Goal: Task Accomplishment & Management: Manage account settings

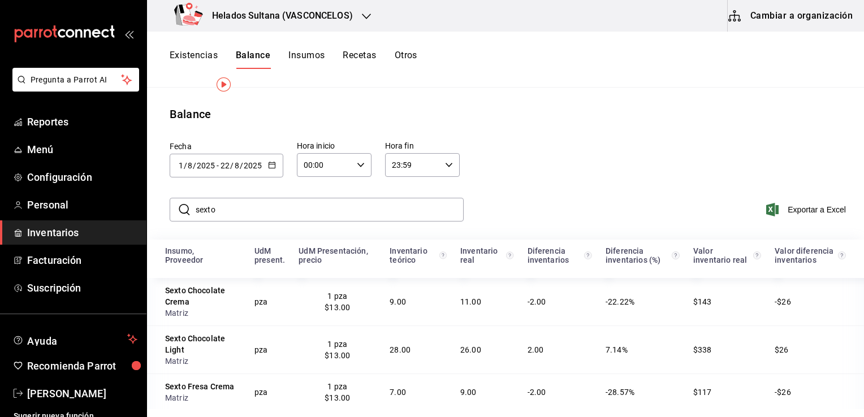
scroll to position [74, 0]
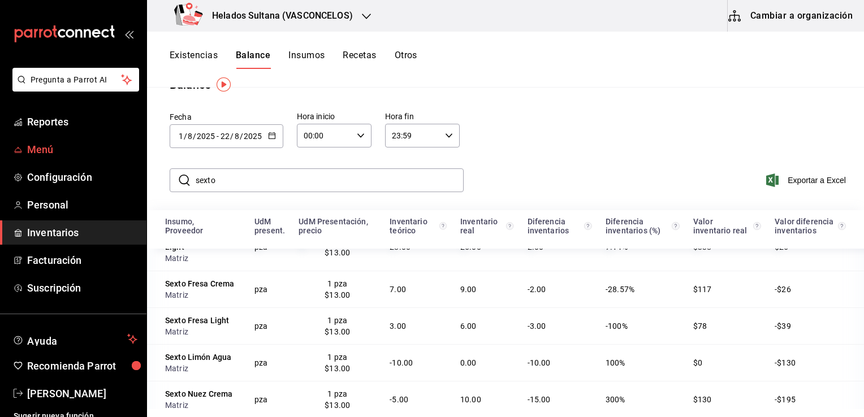
click at [68, 137] on link "Menú" at bounding box center [73, 149] width 146 height 24
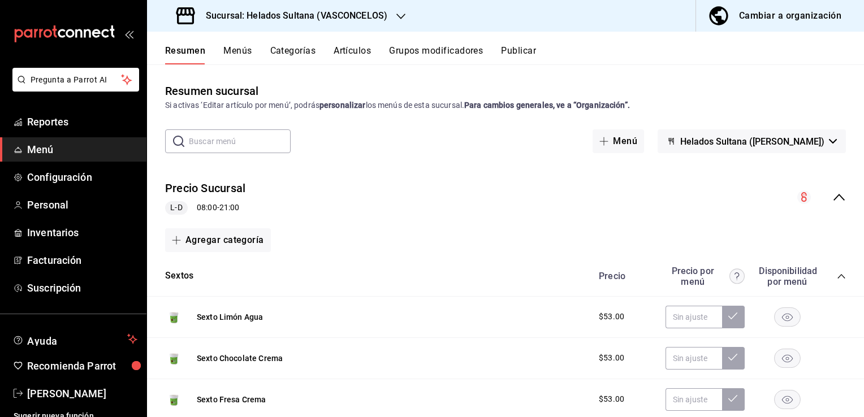
click at [242, 143] on input "text" at bounding box center [240, 141] width 102 height 23
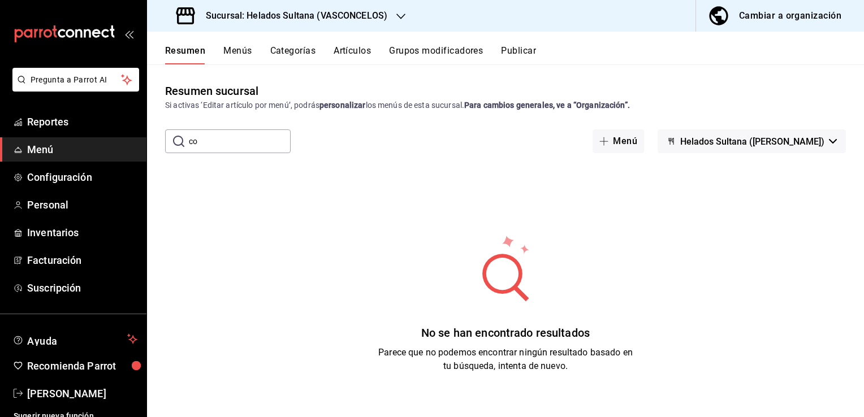
type input "c"
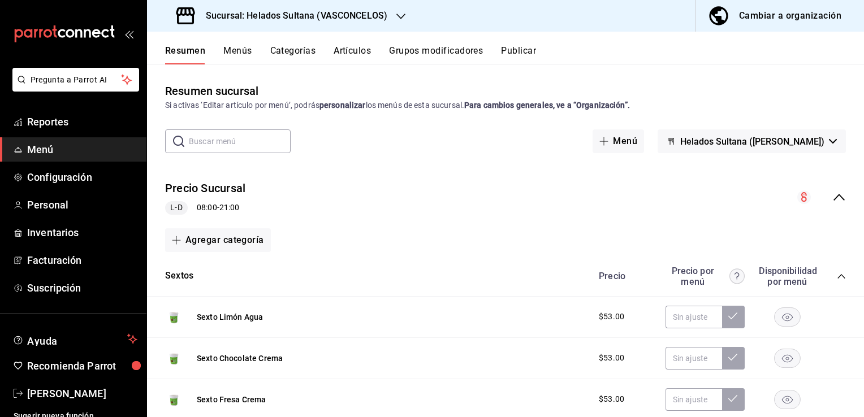
click at [833, 197] on icon "collapse-menu-row" at bounding box center [839, 198] width 14 height 14
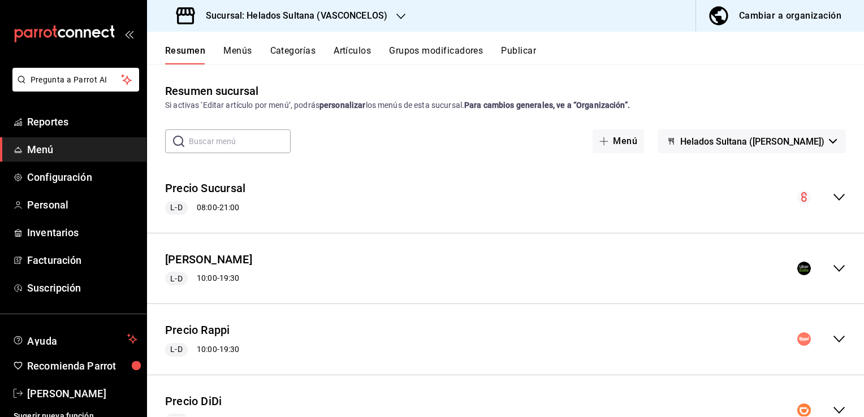
click at [834, 269] on icon "collapse-menu-row" at bounding box center [839, 268] width 11 height 7
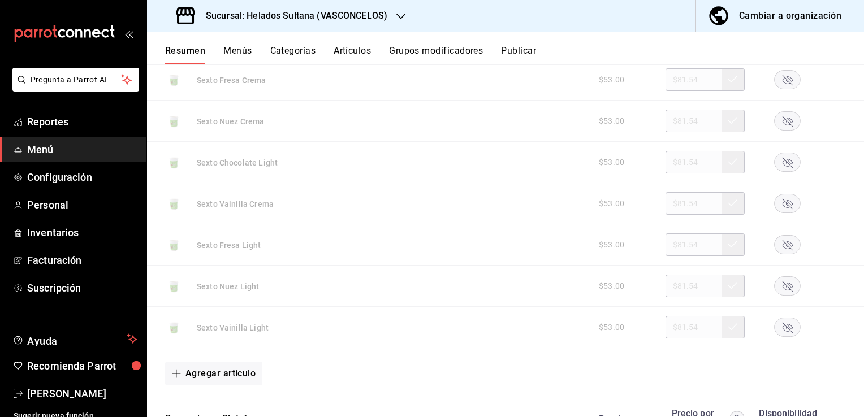
scroll to position [904, 0]
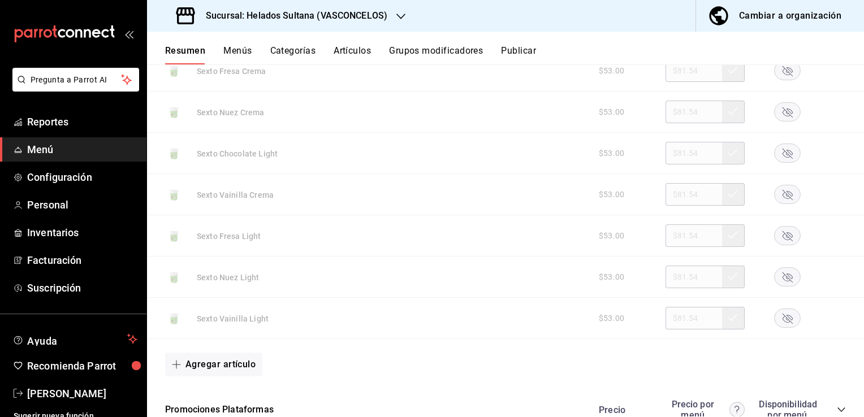
click at [783, 317] on icon "button" at bounding box center [788, 319] width 10 height 10
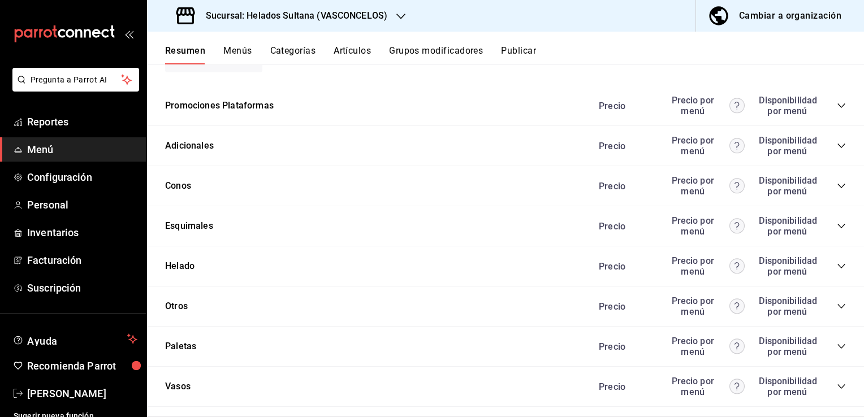
scroll to position [1220, 0]
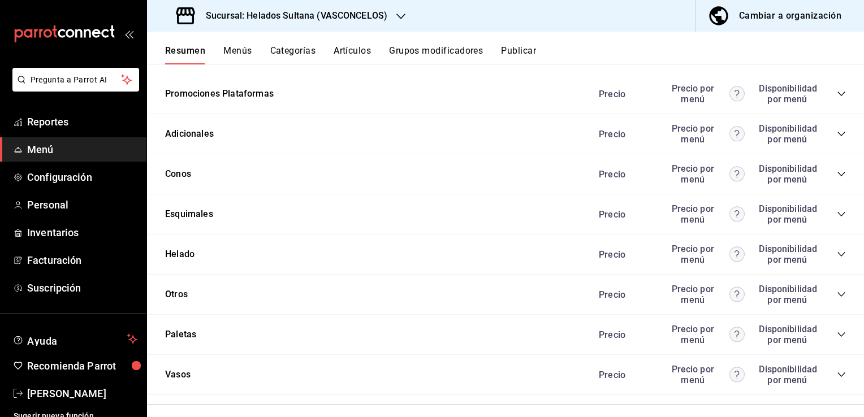
click at [838, 132] on icon "collapse-category-row" at bounding box center [841, 134] width 7 height 5
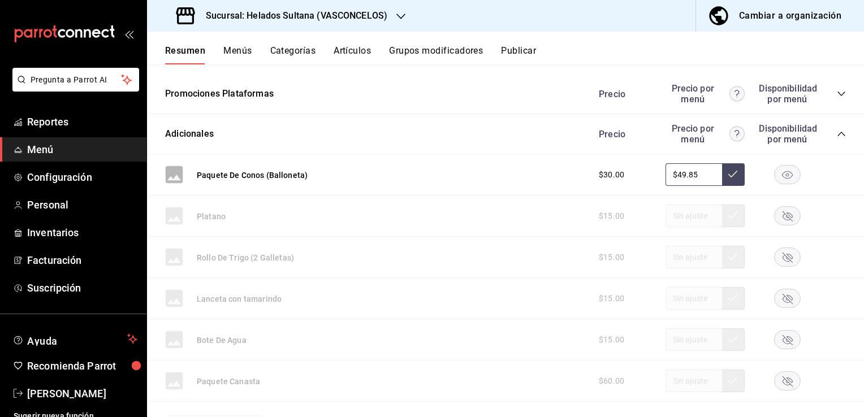
click at [837, 132] on icon "collapse-category-row" at bounding box center [841, 134] width 9 height 9
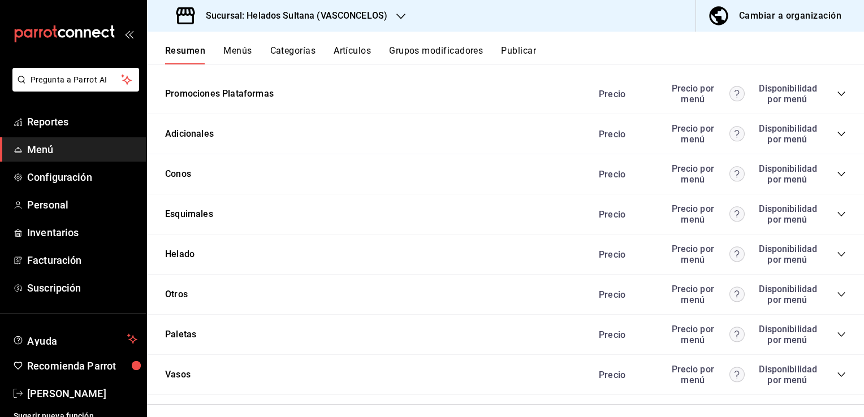
click at [838, 93] on icon "collapse-category-row" at bounding box center [841, 94] width 7 height 5
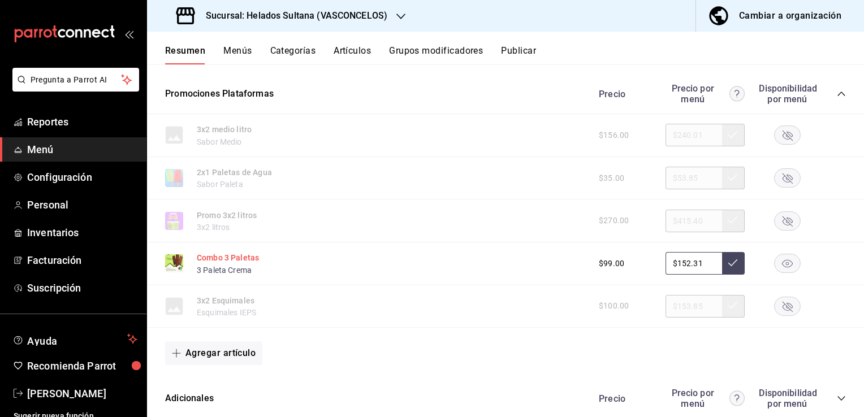
click at [219, 256] on button "Combo 3 Paletas" at bounding box center [228, 257] width 62 height 11
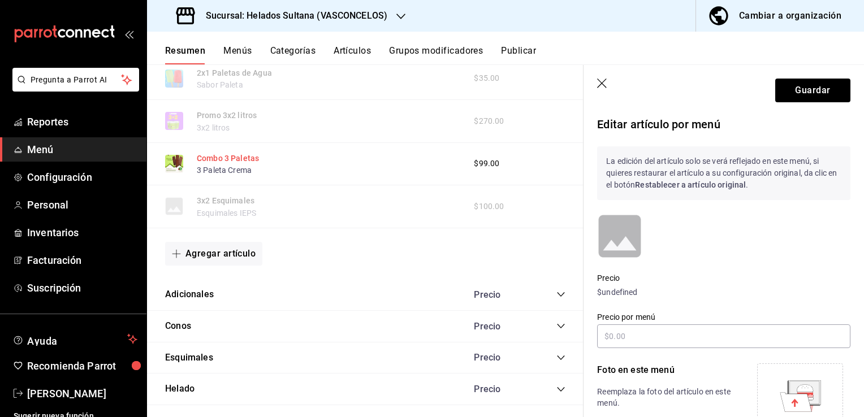
scroll to position [1116, 0]
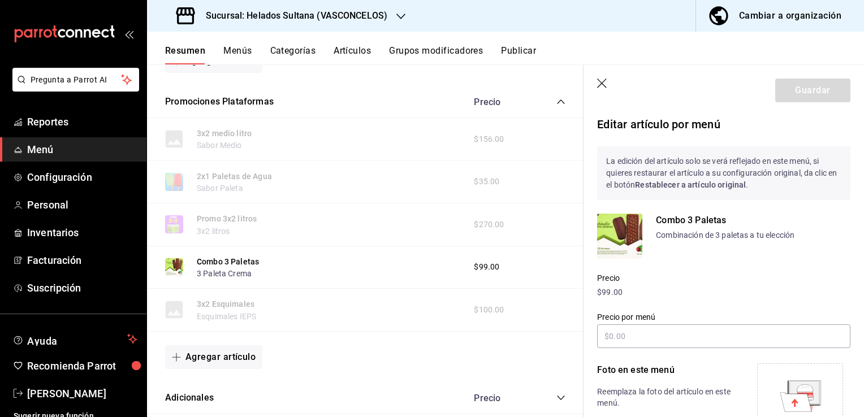
type input "$152.31"
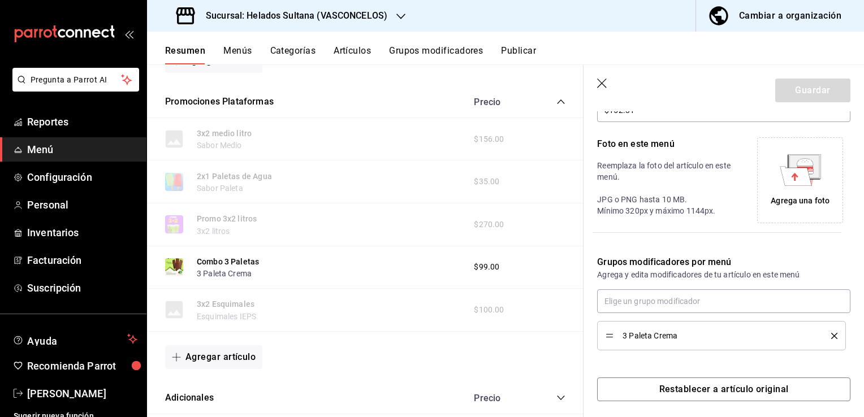
scroll to position [232, 0]
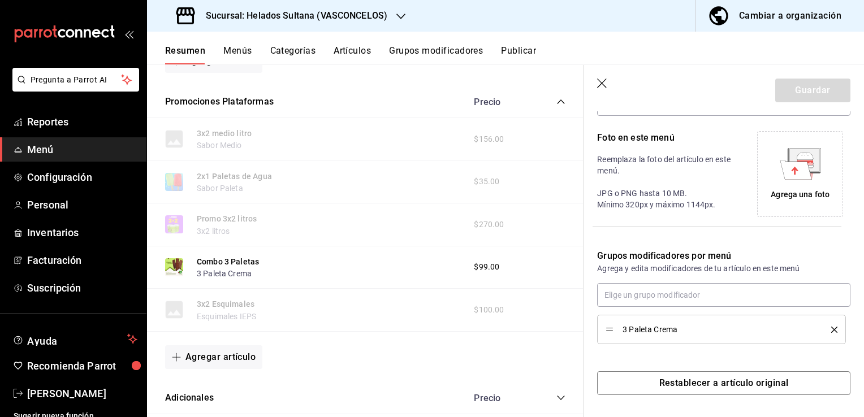
click at [411, 51] on button "Grupos modificadores" at bounding box center [436, 54] width 94 height 19
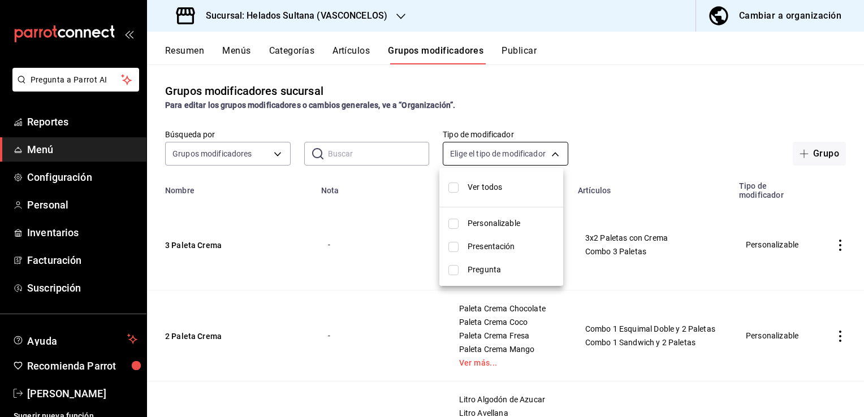
click at [546, 161] on body "Pregunta a Parrot AI Reportes Menú Configuración Personal Inventarios Facturaci…" at bounding box center [432, 208] width 864 height 417
click at [546, 161] on div at bounding box center [432, 208] width 864 height 417
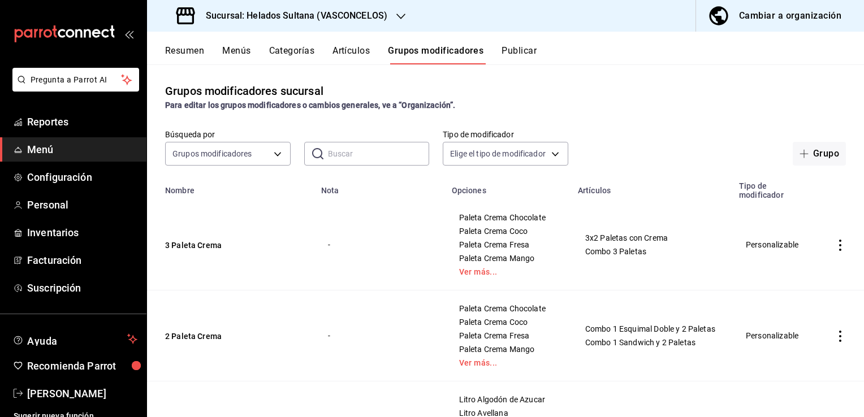
click at [346, 162] on input "text" at bounding box center [379, 154] width 102 height 23
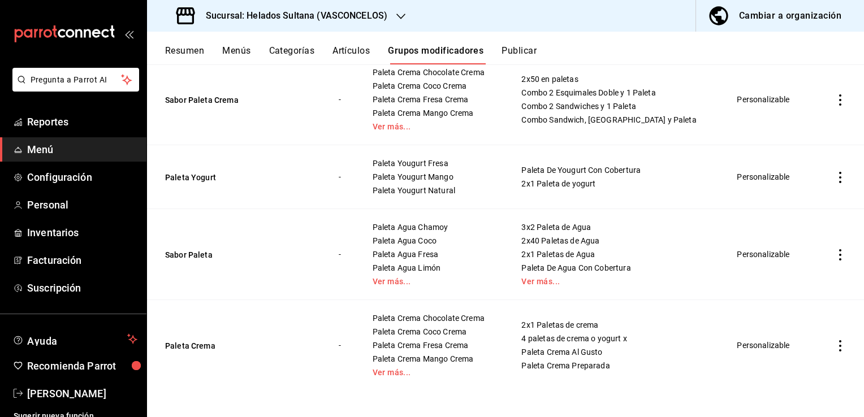
scroll to position [319, 0]
type input "paleta"
click at [190, 257] on button "Sabor Paleta" at bounding box center [233, 254] width 136 height 11
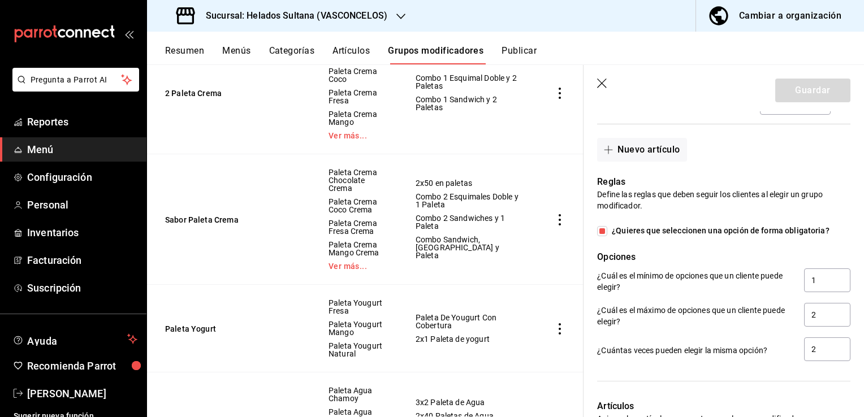
scroll to position [787, 0]
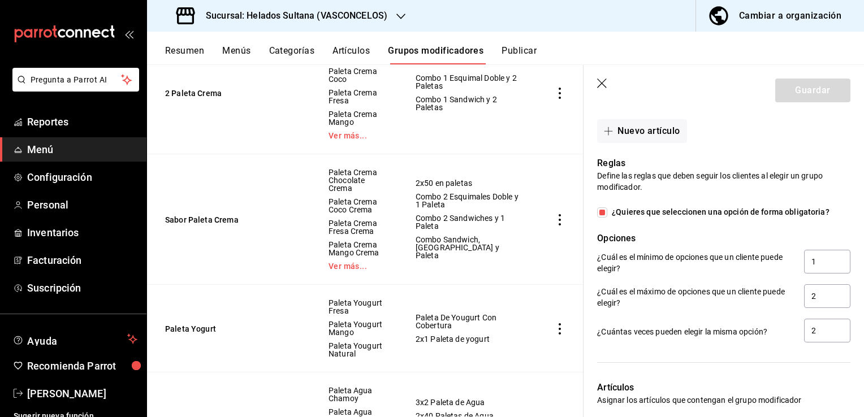
click at [519, 47] on button "Publicar" at bounding box center [519, 54] width 35 height 19
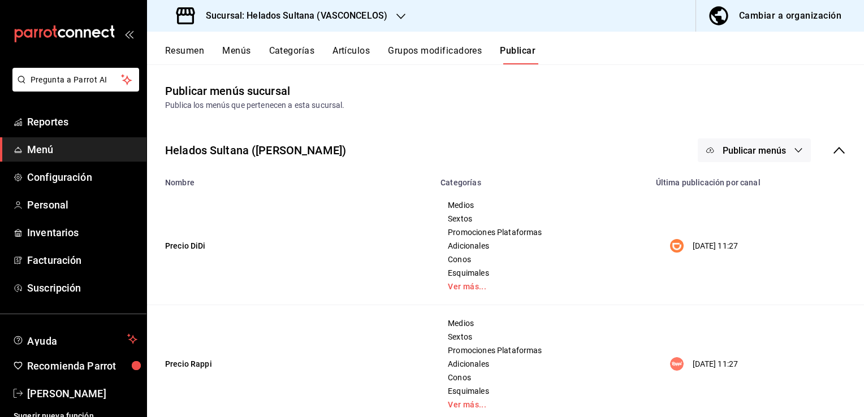
click at [728, 146] on span "Publicar menús" at bounding box center [754, 150] width 63 height 11
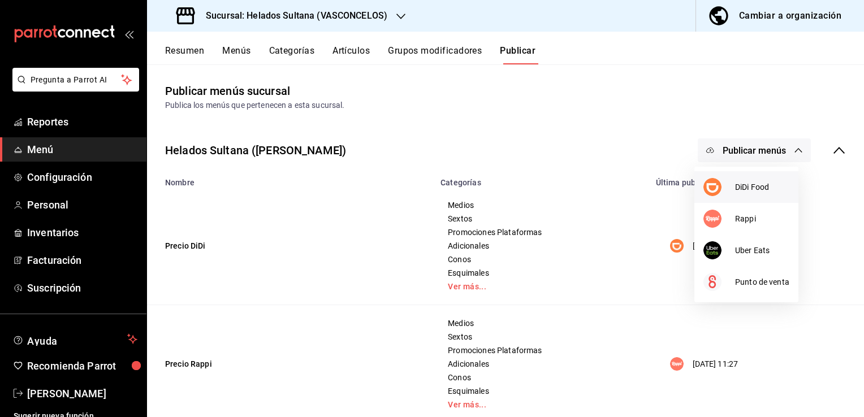
click at [725, 190] on div at bounding box center [720, 187] width 32 height 18
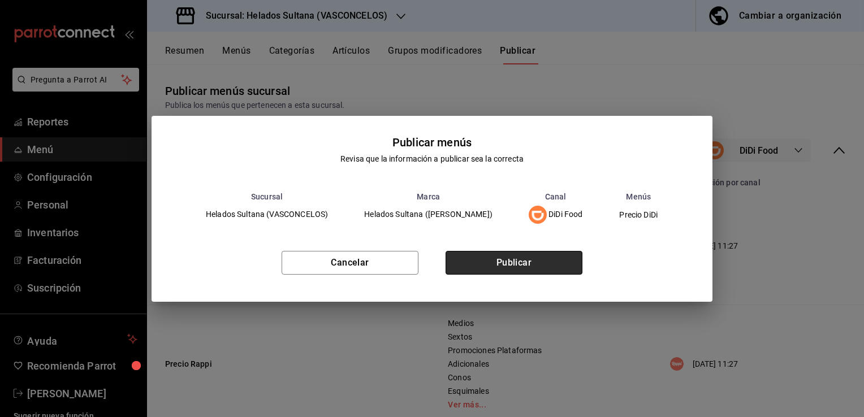
click at [534, 260] on button "Publicar" at bounding box center [514, 263] width 137 height 24
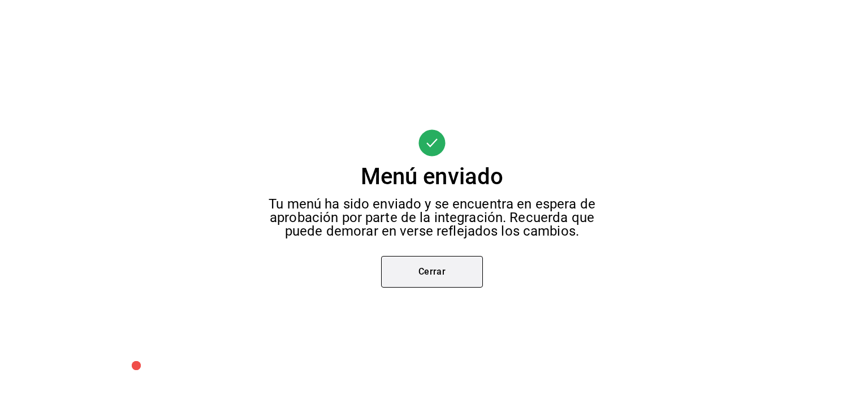
click at [457, 261] on button "Cerrar" at bounding box center [432, 272] width 102 height 32
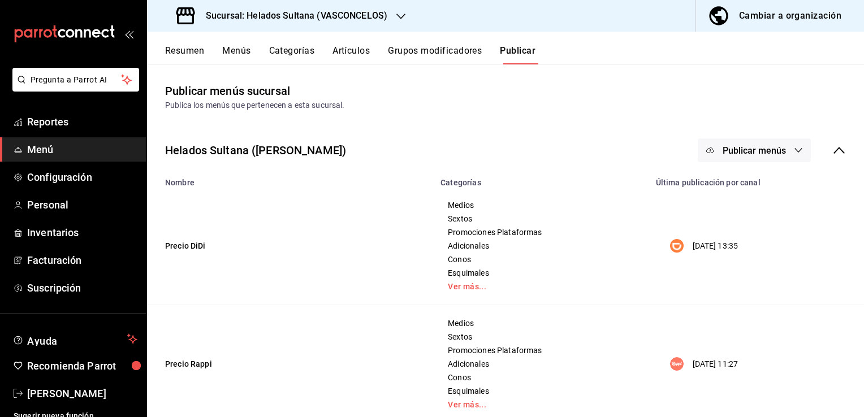
click at [712, 152] on button "Publicar menús" at bounding box center [754, 151] width 113 height 24
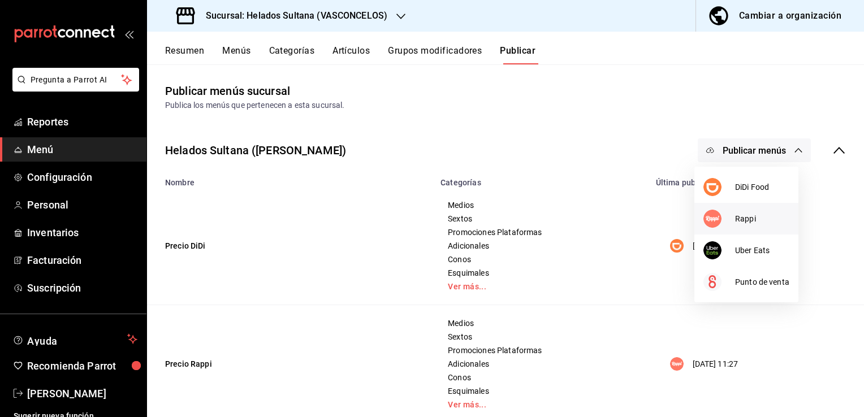
click at [719, 226] on div at bounding box center [720, 219] width 32 height 18
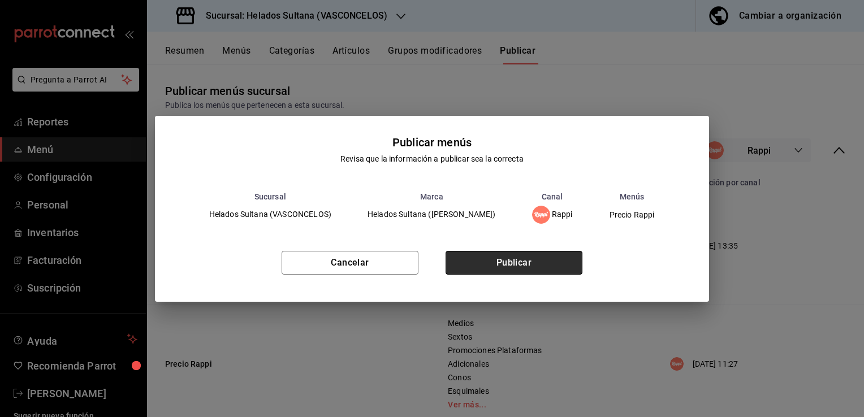
click at [562, 262] on button "Publicar" at bounding box center [514, 263] width 137 height 24
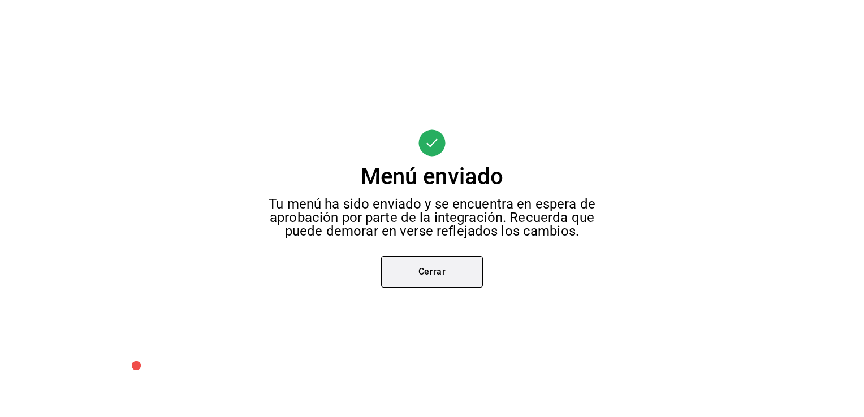
click at [447, 281] on button "Cerrar" at bounding box center [432, 272] width 102 height 32
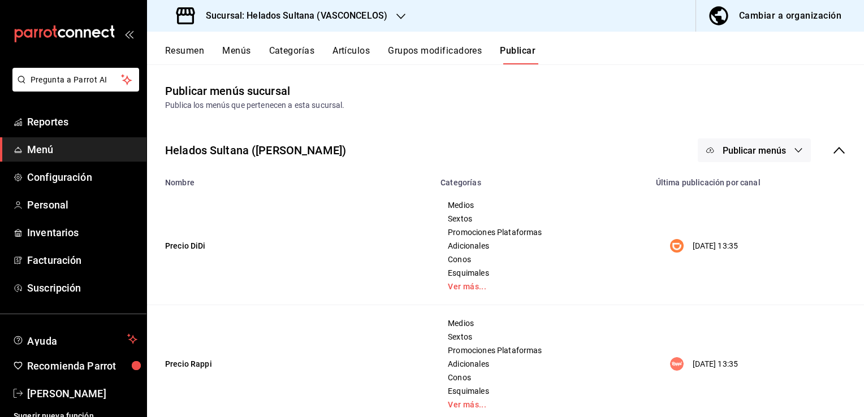
click at [745, 148] on span "Publicar menús" at bounding box center [754, 150] width 63 height 11
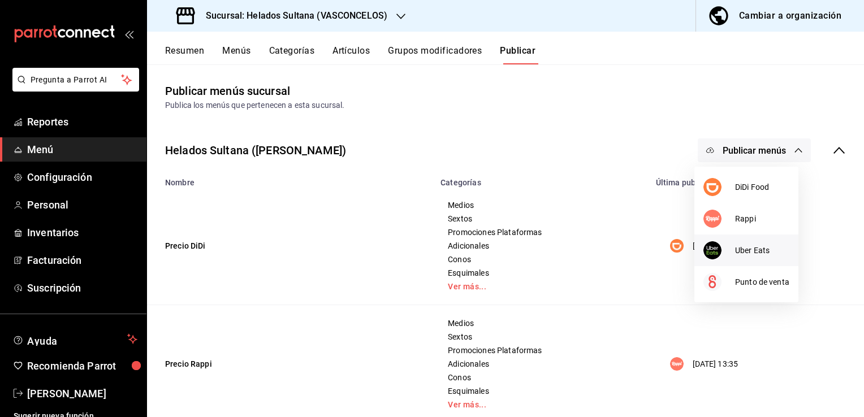
click at [744, 242] on li "Uber Eats" at bounding box center [746, 251] width 104 height 32
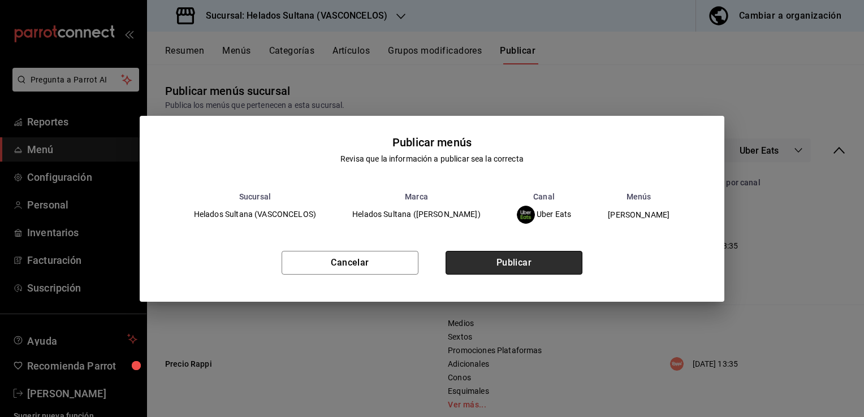
click at [563, 260] on button "Publicar" at bounding box center [514, 263] width 137 height 24
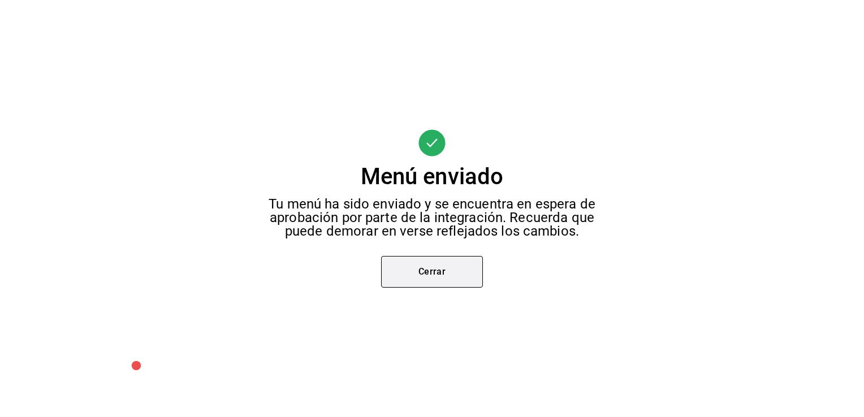
click at [448, 266] on button "Cerrar" at bounding box center [432, 272] width 102 height 32
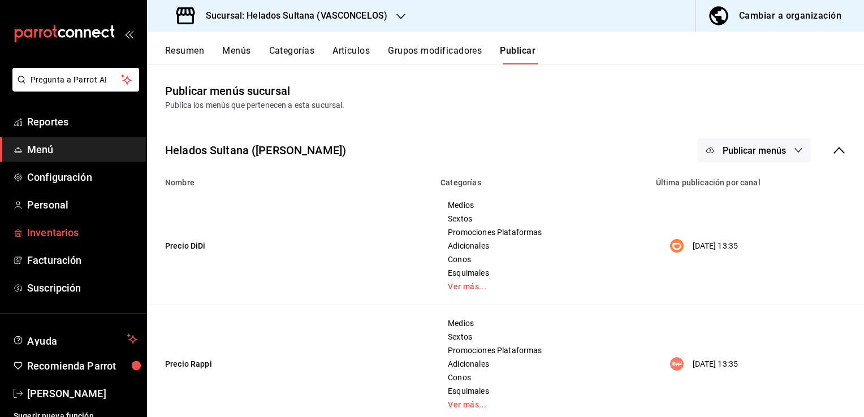
click at [61, 231] on span "Inventarios" at bounding box center [82, 232] width 110 height 15
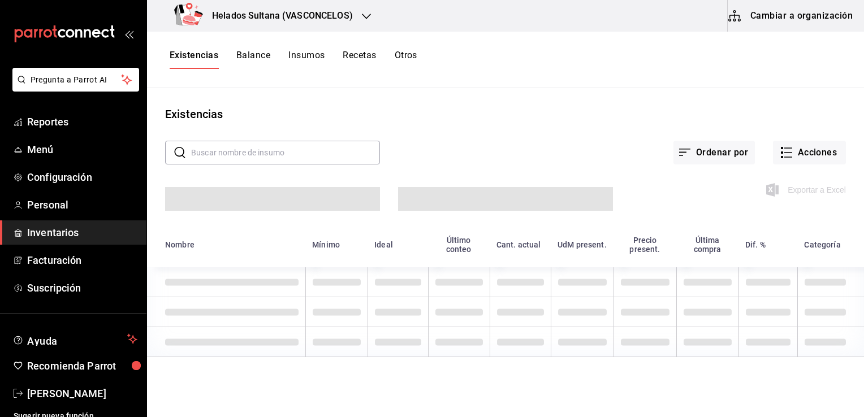
click at [335, 156] on input "text" at bounding box center [285, 152] width 189 height 23
type input "sexto"
click at [798, 157] on button "Acciones" at bounding box center [809, 153] width 73 height 24
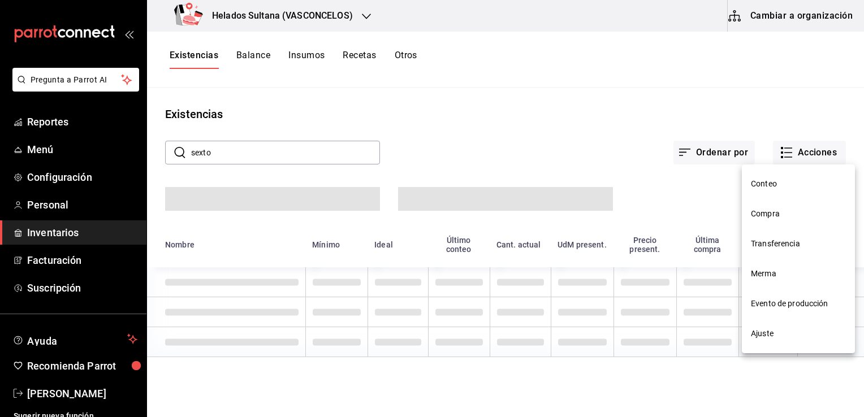
click at [761, 335] on span "Ajuste" at bounding box center [798, 334] width 95 height 12
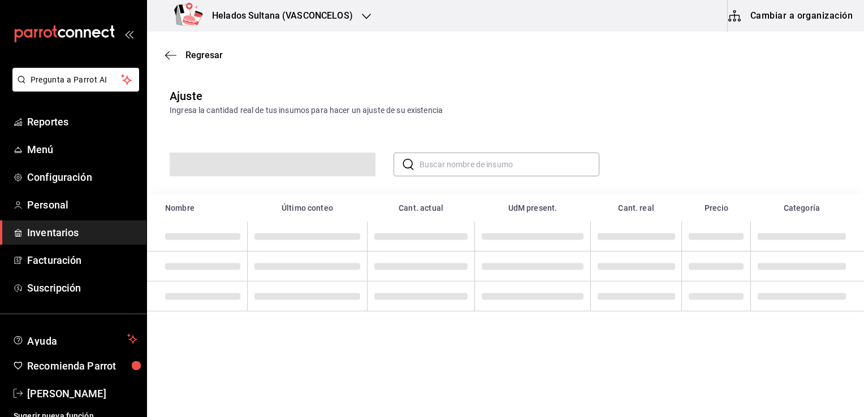
click at [457, 164] on input "text" at bounding box center [510, 164] width 180 height 23
click at [649, 84] on div "Ajuste Ingresa la cantidad real de tus insumos para hacer un ajuste de su exist…" at bounding box center [505, 198] width 717 height 238
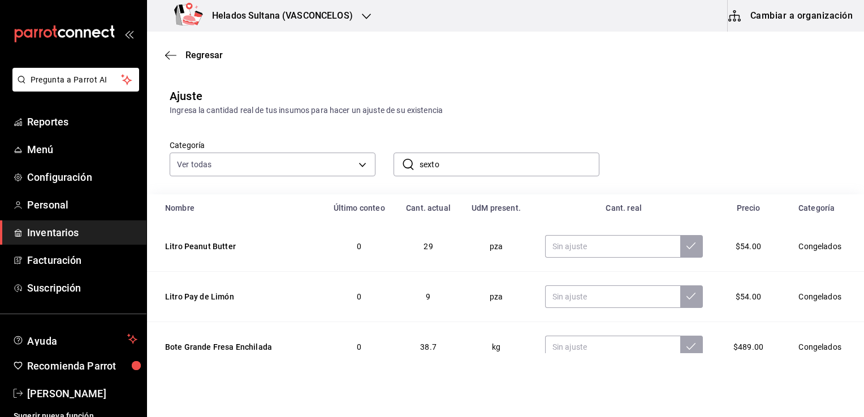
click at [540, 158] on input "sexto" at bounding box center [510, 164] width 180 height 23
click at [636, 152] on div "Categoría Ver todas 9d7c0833-9408-45a5-a882-93b31da9ea45,47676bda-ffc7-450b-a11…" at bounding box center [488, 146] width 672 height 60
click at [538, 169] on input "sexto" at bounding box center [510, 164] width 180 height 23
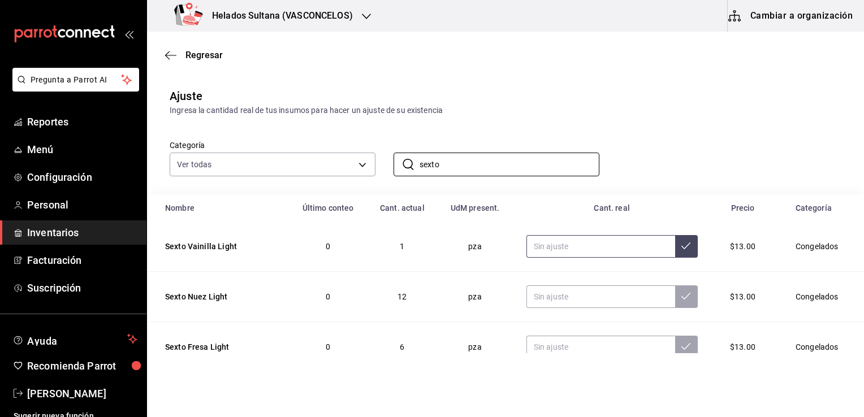
type input "sexto"
click at [563, 252] on input "text" at bounding box center [601, 246] width 149 height 23
click at [581, 254] on input "text" at bounding box center [601, 246] width 149 height 23
type input "11.00"
click at [560, 300] on input "text" at bounding box center [601, 297] width 149 height 23
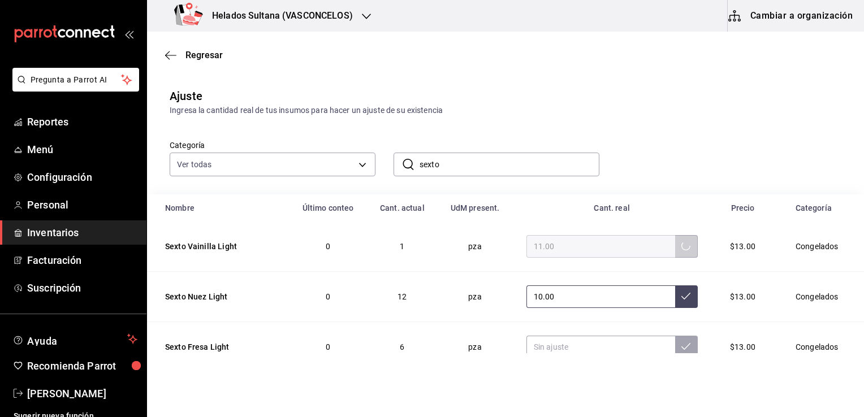
type input "10.00"
click at [561, 347] on input "text" at bounding box center [601, 347] width 149 height 23
type input "0.00"
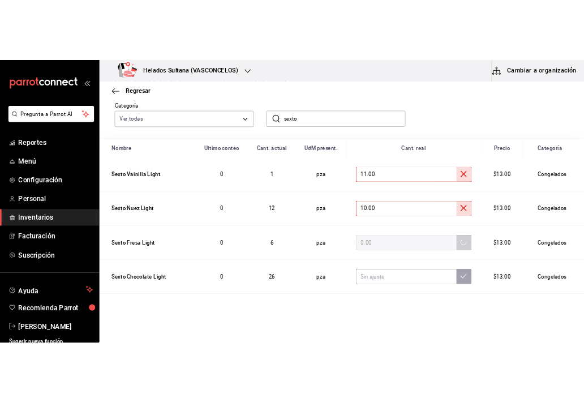
scroll to position [77, 0]
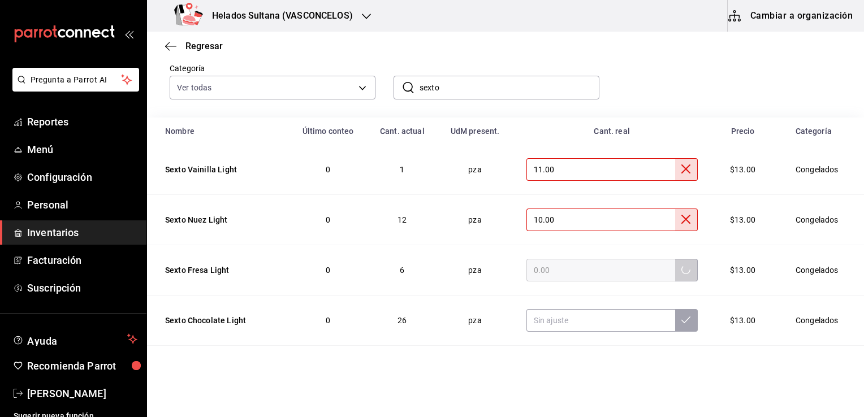
click at [618, 174] on input "11.00" at bounding box center [601, 169] width 149 height 23
drag, startPoint x: 618, startPoint y: 174, endPoint x: 480, endPoint y: 171, distance: 138.0
click at [480, 171] on tr "Sexto Vainilla Light 0 1 pza 11.00 $13.00 Congelados" at bounding box center [505, 170] width 717 height 50
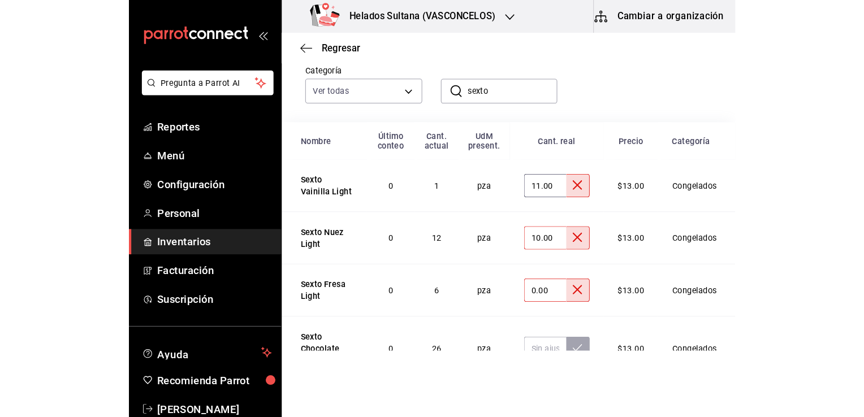
scroll to position [0, 0]
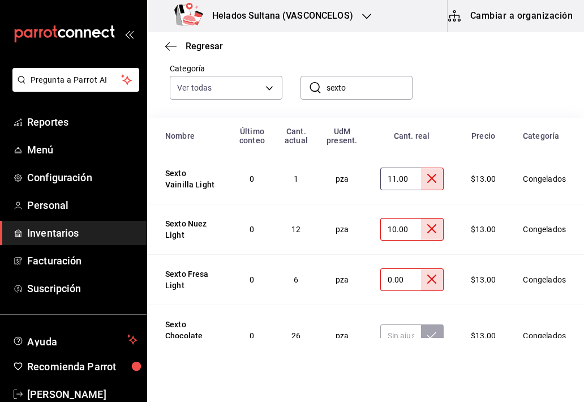
drag, startPoint x: 394, startPoint y: 185, endPoint x: 347, endPoint y: 174, distance: 47.6
click at [347, 174] on tr "Sexto Vainilla Light 0 1 pza 11.00 $13.00 Congelados" at bounding box center [365, 179] width 437 height 50
type input "1.00"
type input "0.00"
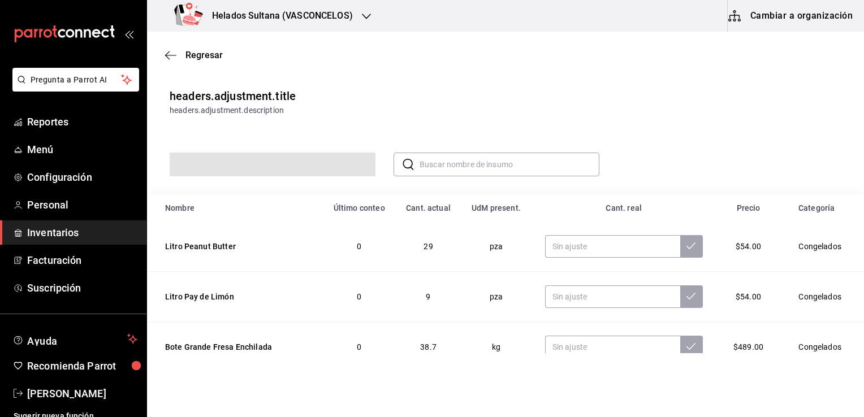
click at [57, 231] on span "Inventarios" at bounding box center [82, 232] width 110 height 15
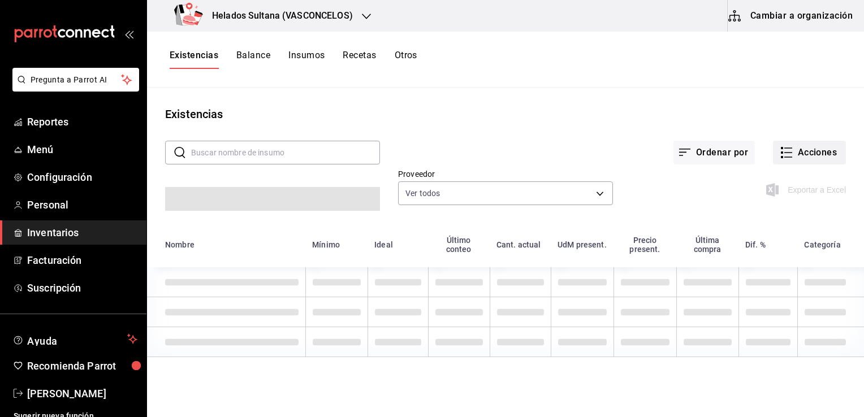
click at [789, 149] on icon "button" at bounding box center [787, 153] width 14 height 14
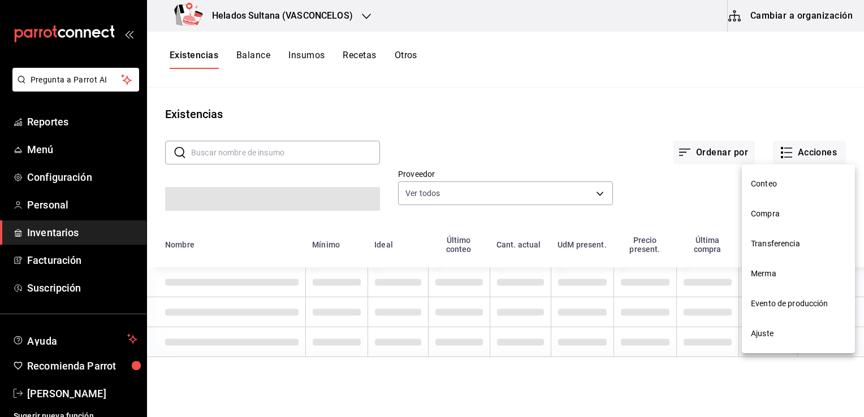
click at [764, 329] on span "Ajuste" at bounding box center [798, 334] width 95 height 12
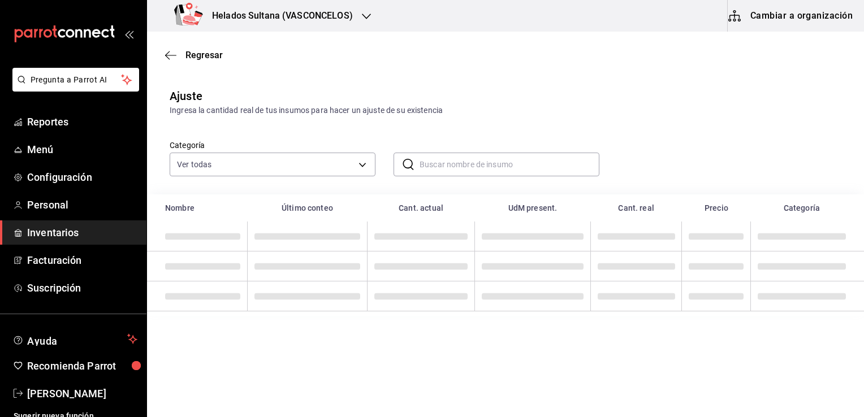
click at [516, 171] on input "text" at bounding box center [510, 164] width 180 height 23
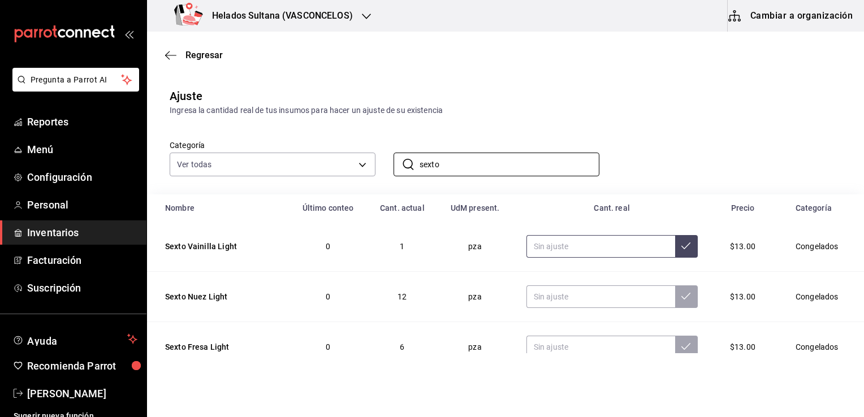
type input "sexto"
click at [633, 238] on input "text" at bounding box center [601, 246] width 149 height 23
type input "11.00"
click at [572, 296] on input "text" at bounding box center [601, 297] width 149 height 23
type input "10.00"
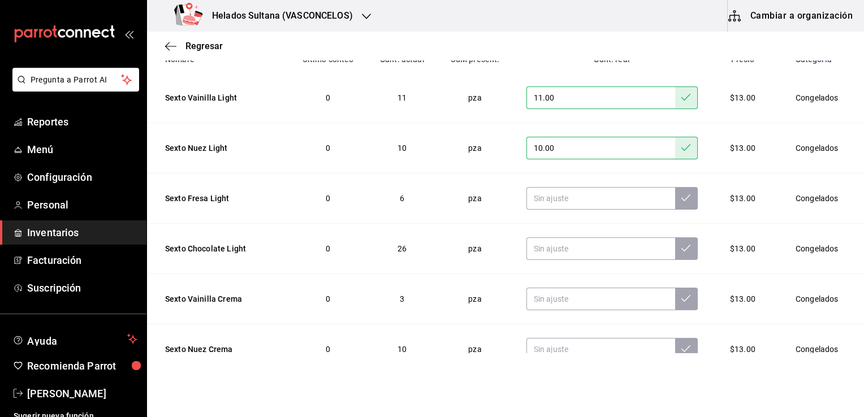
scroll to position [153, 0]
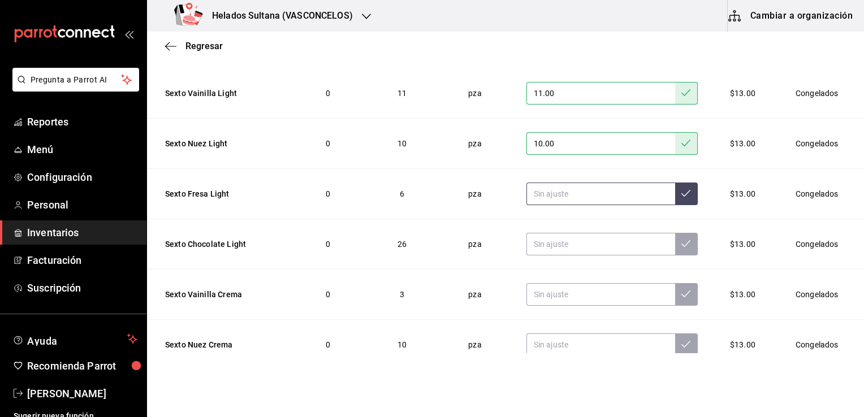
click at [548, 189] on input "text" at bounding box center [601, 194] width 149 height 23
type input "0.00"
click at [562, 249] on input "text" at bounding box center [601, 244] width 149 height 23
type input "0.00"
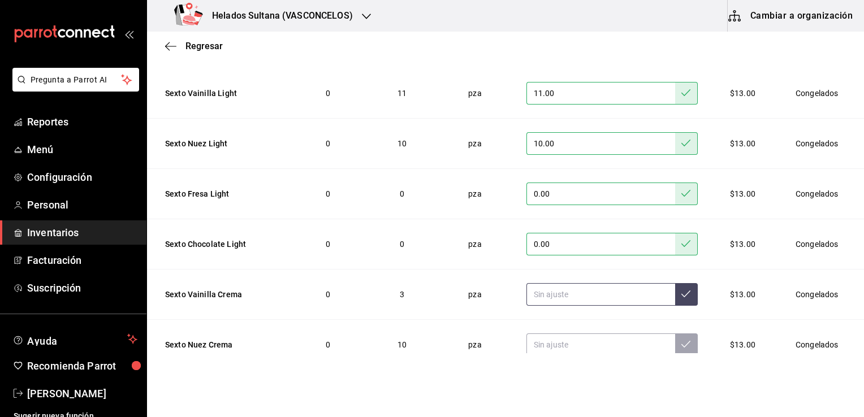
click at [573, 297] on input "text" at bounding box center [601, 294] width 149 height 23
type input "0.00"
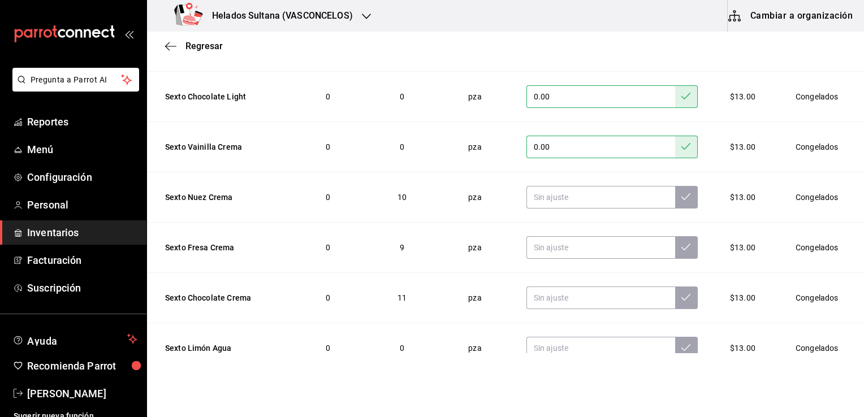
scroll to position [118, 0]
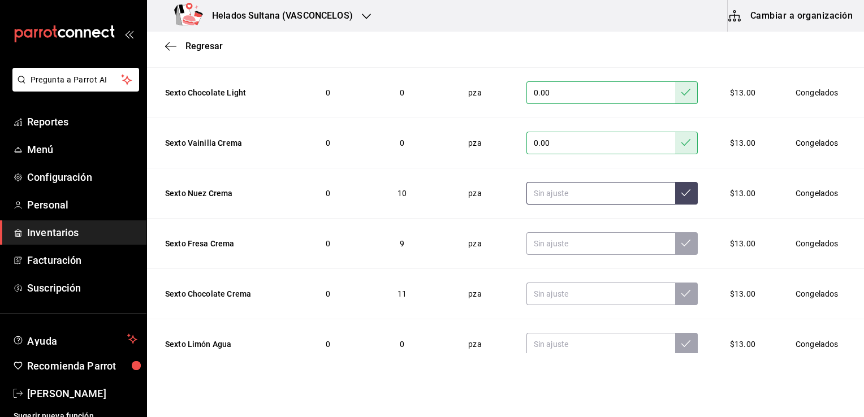
click at [582, 193] on input "text" at bounding box center [601, 193] width 149 height 23
type input "10.00"
click at [570, 244] on input "text" at bounding box center [601, 243] width 149 height 23
type input "5.00"
click at [566, 288] on input "text" at bounding box center [601, 294] width 149 height 23
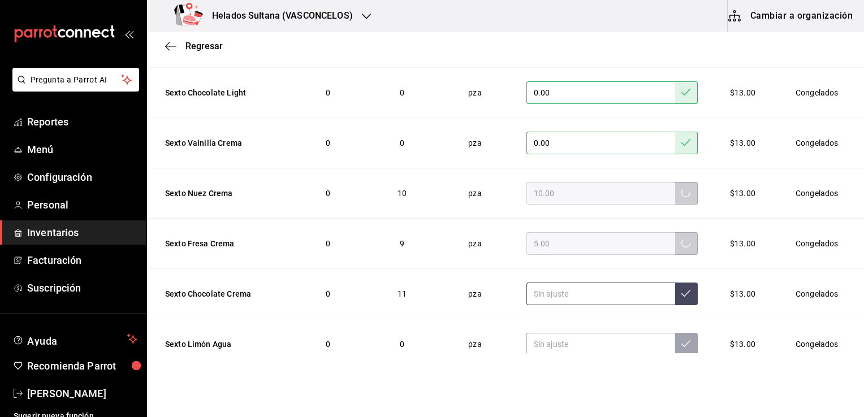
click at [566, 288] on input "text" at bounding box center [601, 294] width 149 height 23
type input "0.00"
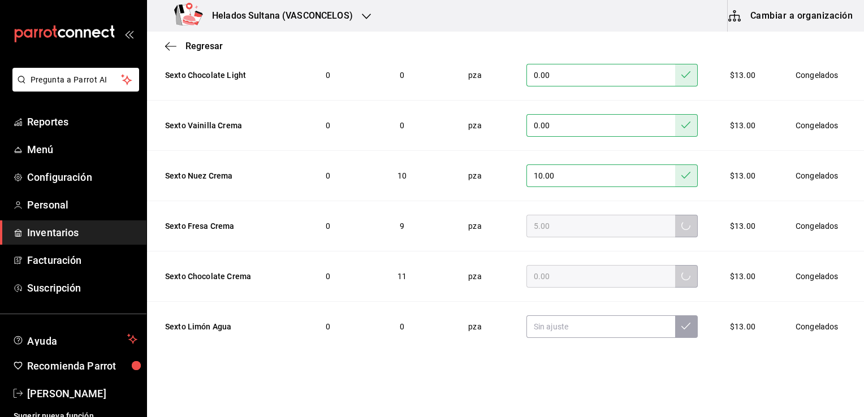
scroll to position [137, 0]
click at [588, 328] on input "text" at bounding box center [601, 325] width 149 height 23
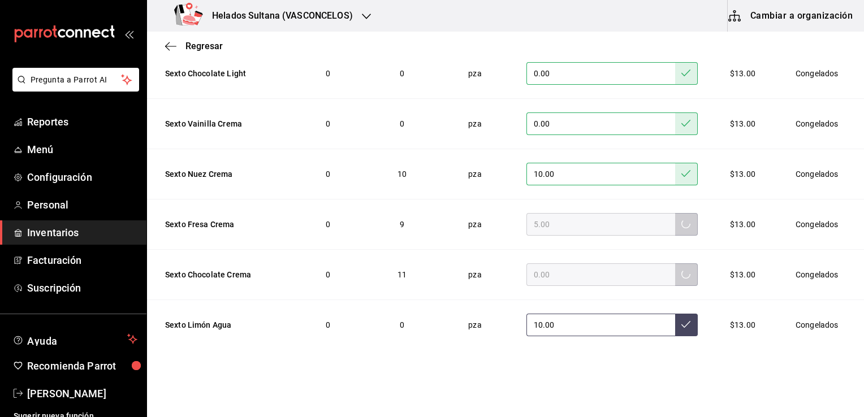
type input "10.00"
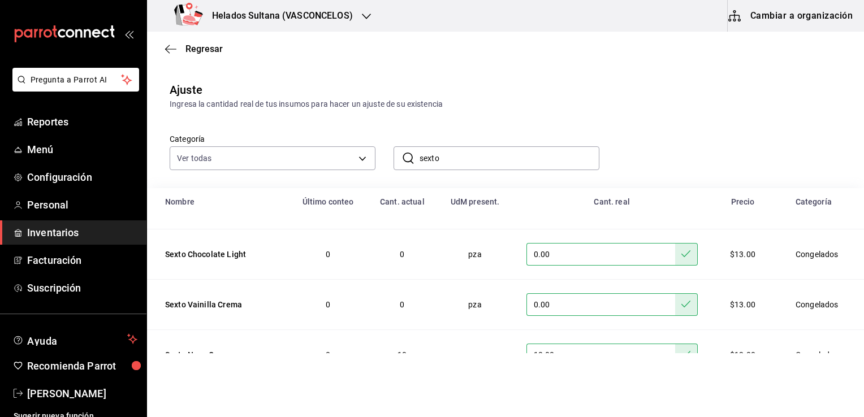
scroll to position [0, 0]
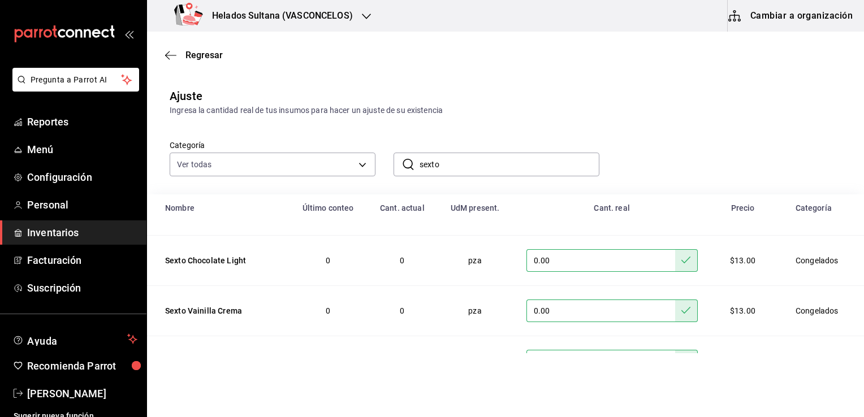
click at [67, 231] on span "Inventarios" at bounding box center [82, 232] width 110 height 15
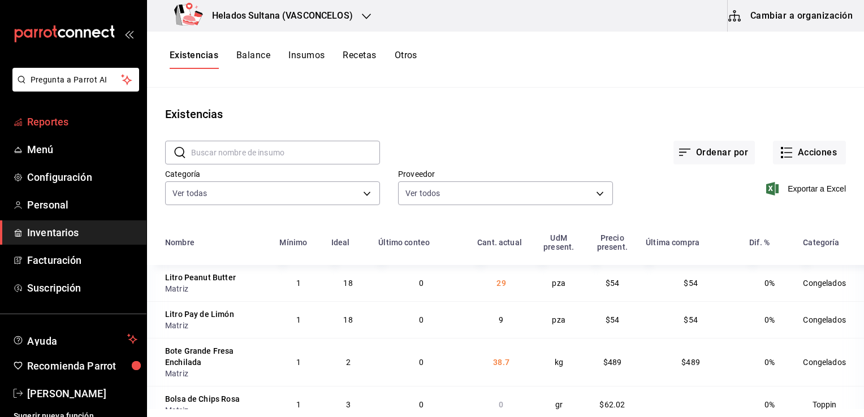
click at [59, 121] on span "Reportes" at bounding box center [82, 121] width 110 height 15
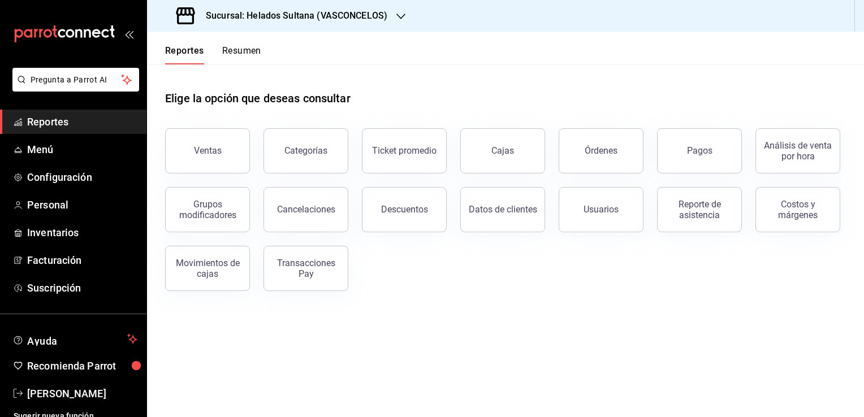
click at [251, 54] on button "Resumen" at bounding box center [241, 54] width 39 height 19
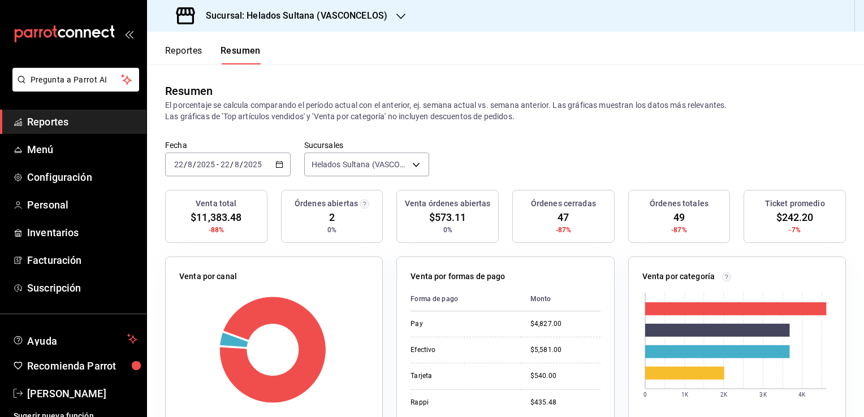
click at [190, 55] on button "Reportes" at bounding box center [183, 54] width 37 height 19
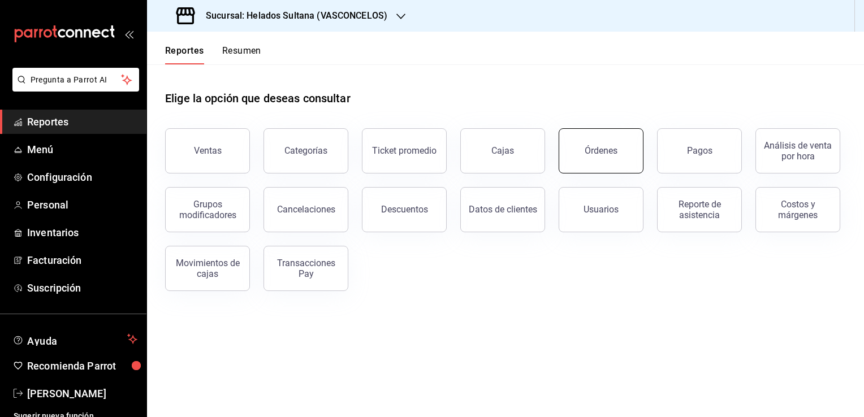
click at [620, 157] on button "Órdenes" at bounding box center [601, 150] width 85 height 45
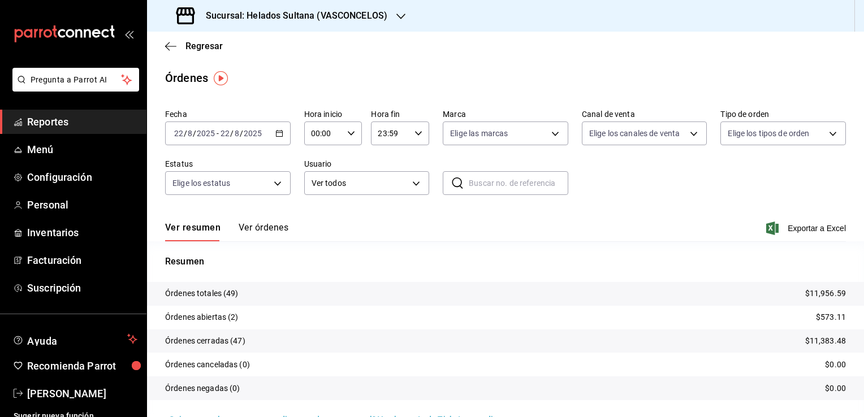
click at [276, 227] on button "Ver órdenes" at bounding box center [264, 231] width 50 height 19
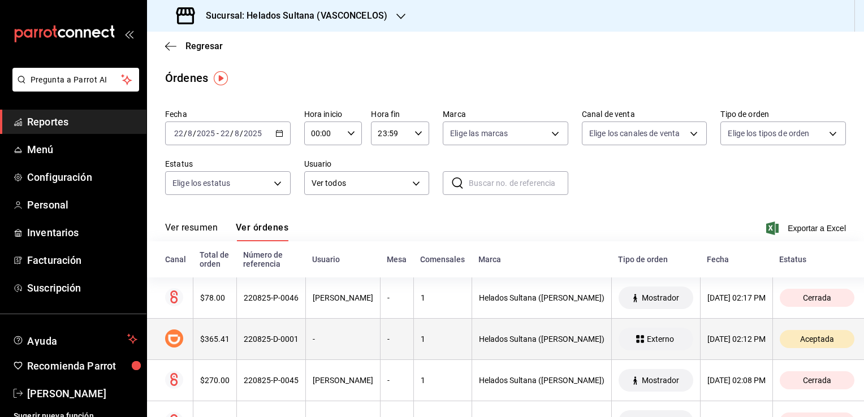
click at [343, 327] on th "-" at bounding box center [342, 339] width 75 height 41
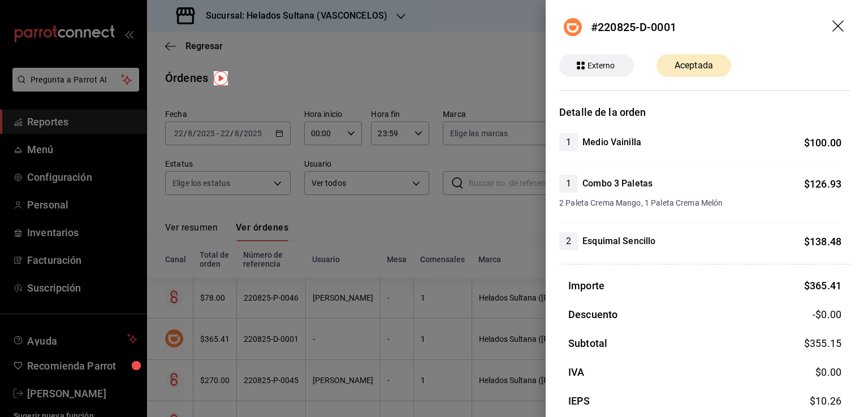
click at [832, 28] on icon "drag" at bounding box center [839, 27] width 14 height 14
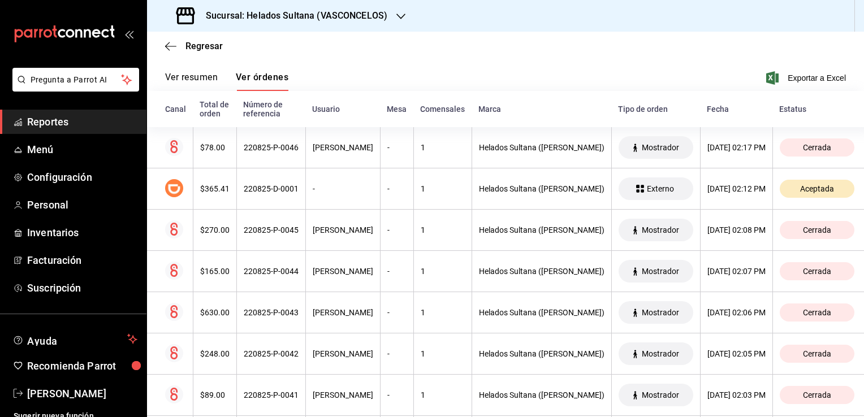
scroll to position [233, 0]
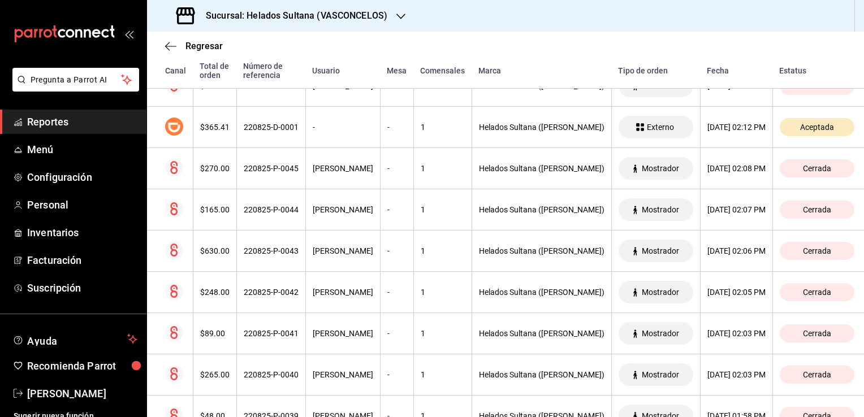
click at [860, 414] on div "Regresar Órdenes Fecha 2025-08-22 22 / 8 / 2025 - 2025-08-22 22 / 8 / 2025 Hora…" at bounding box center [505, 225] width 717 height 386
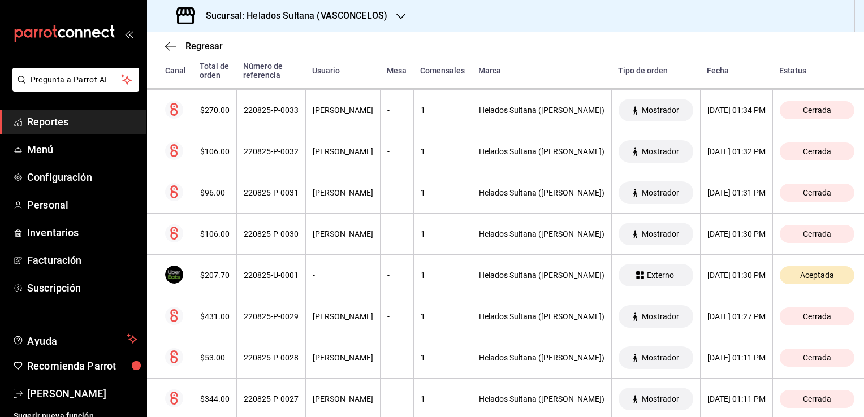
scroll to position [824, 0]
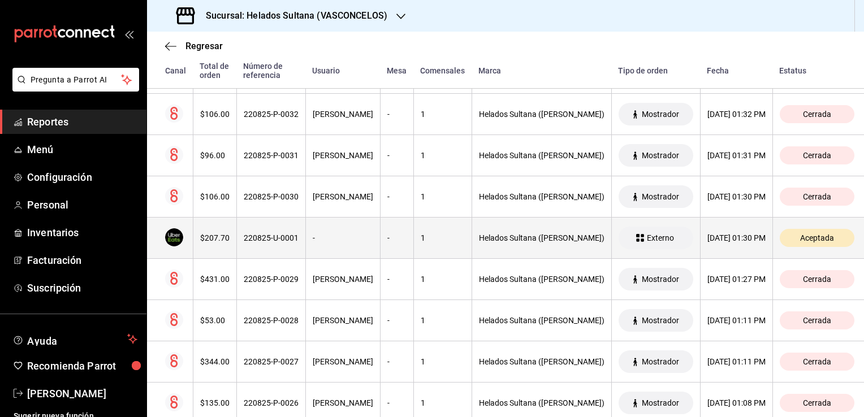
click at [334, 243] on th "-" at bounding box center [342, 238] width 75 height 41
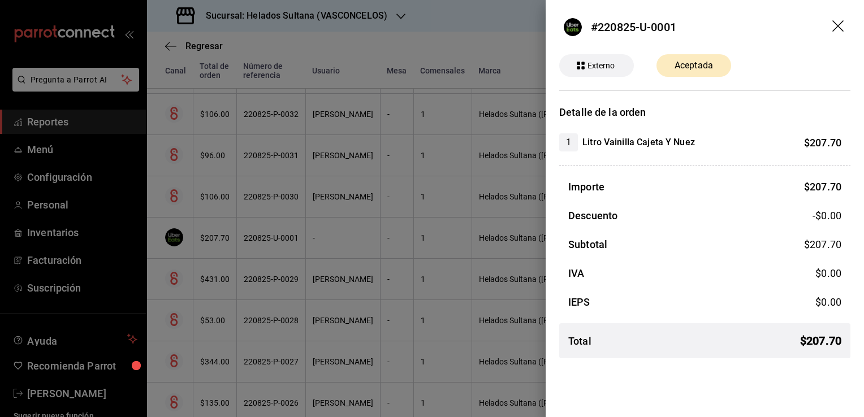
click at [334, 243] on div at bounding box center [432, 208] width 864 height 417
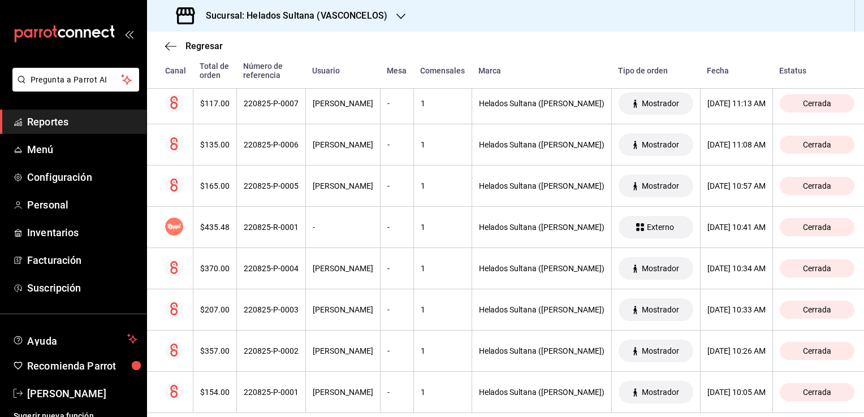
scroll to position [1923, 0]
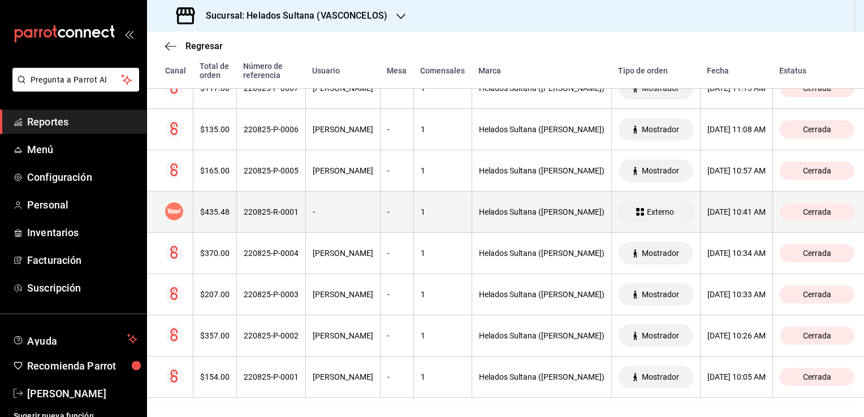
click at [360, 212] on div "-" at bounding box center [343, 212] width 61 height 9
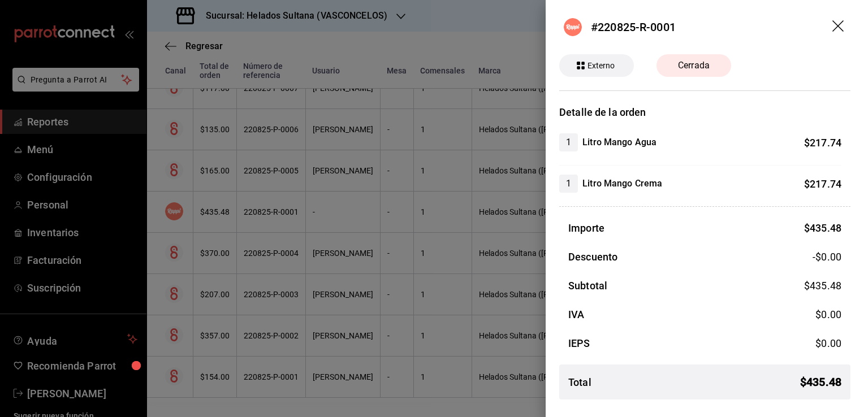
click at [360, 212] on div at bounding box center [432, 208] width 864 height 417
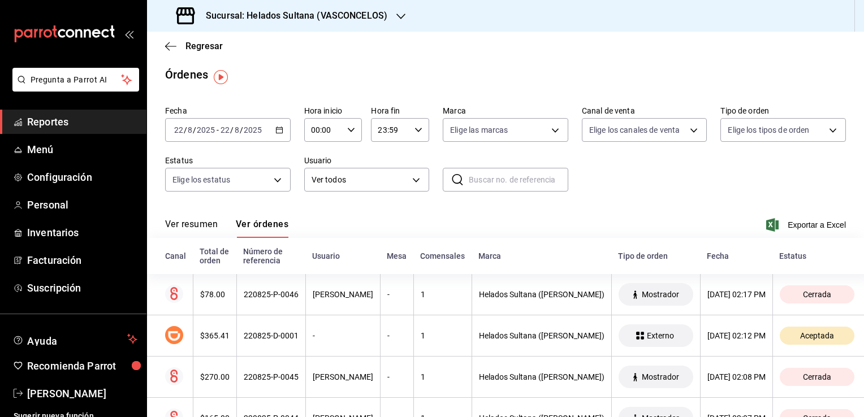
scroll to position [1, 0]
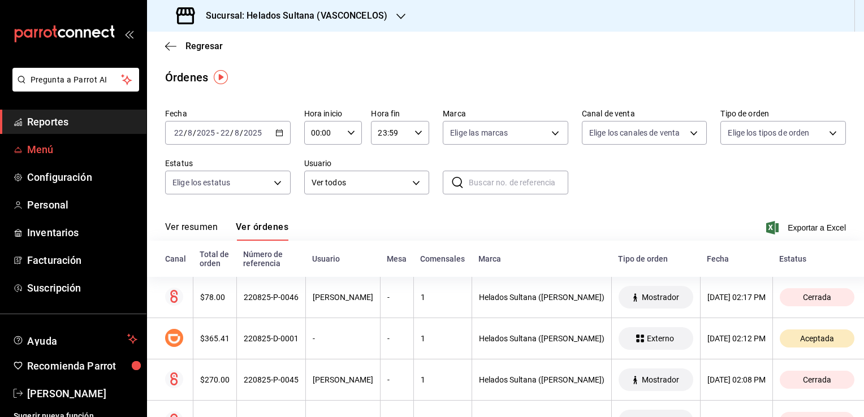
click at [52, 150] on span "Menú" at bounding box center [82, 149] width 110 height 15
